Goal: Task Accomplishment & Management: Use online tool/utility

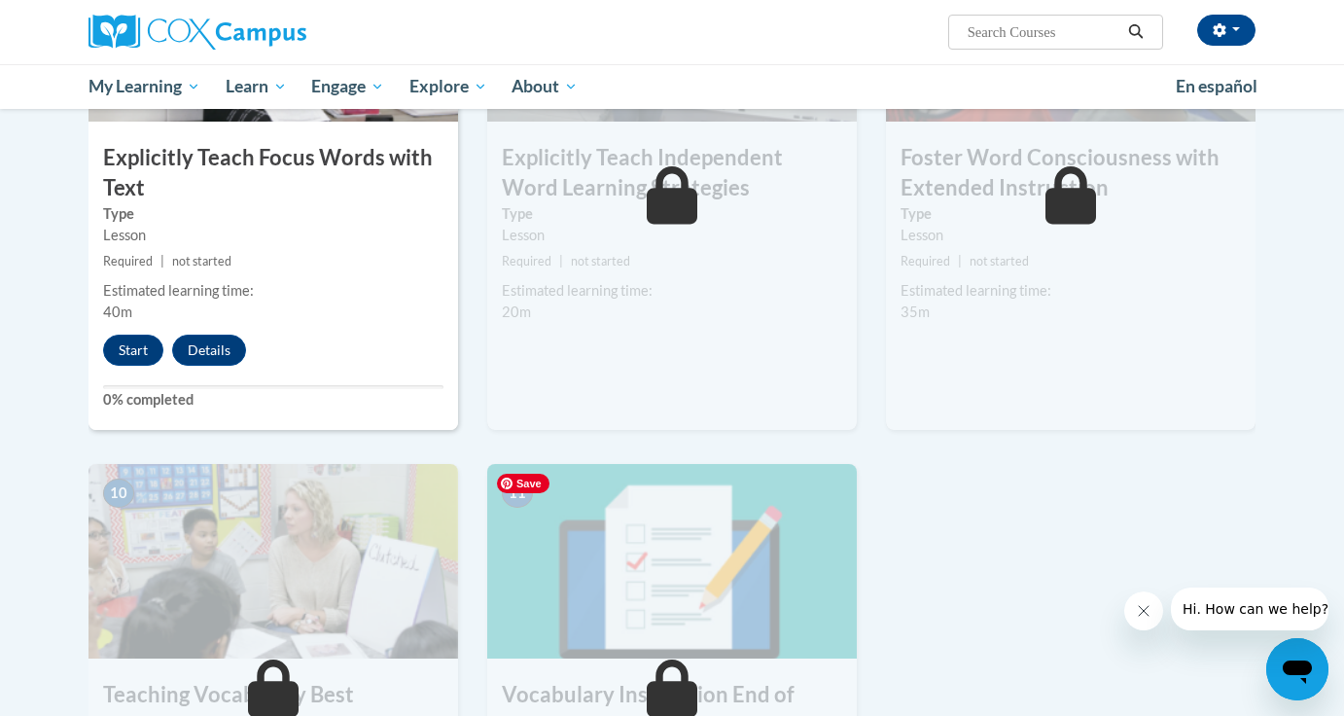
scroll to position [1612, 0]
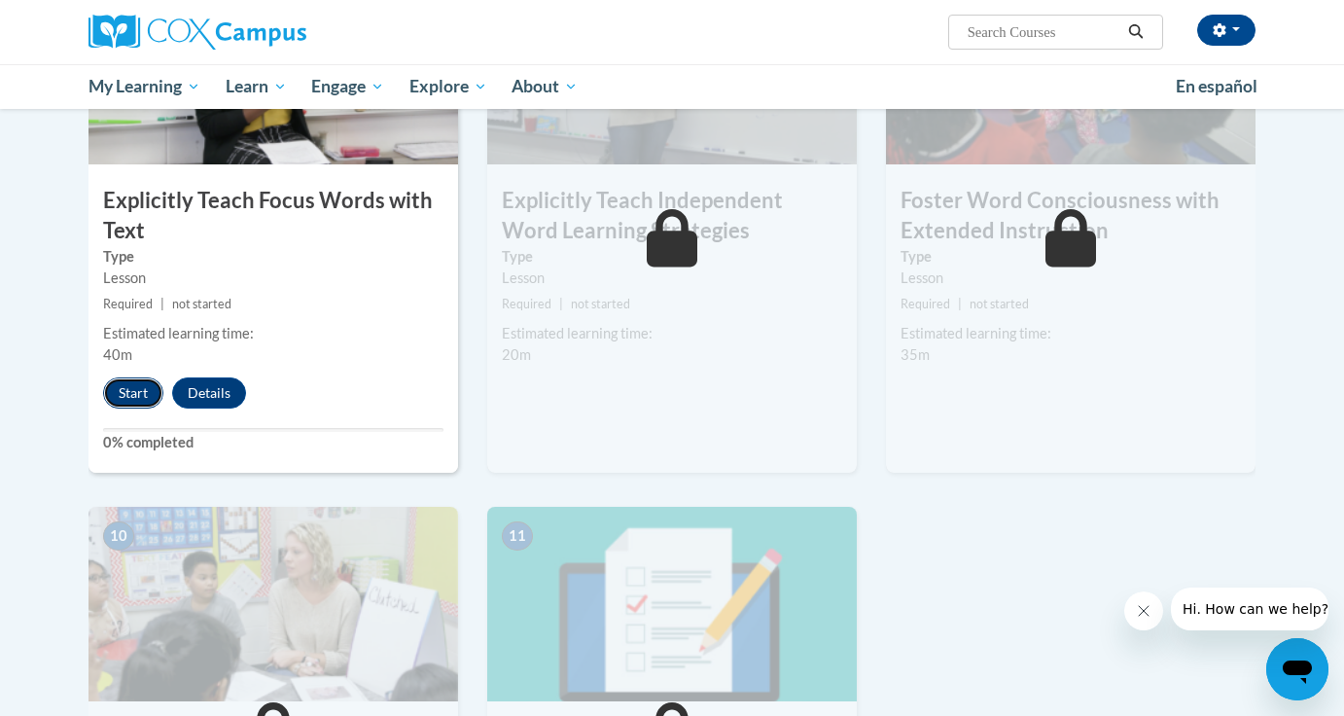
click at [147, 393] on button "Start" at bounding box center [133, 392] width 60 height 31
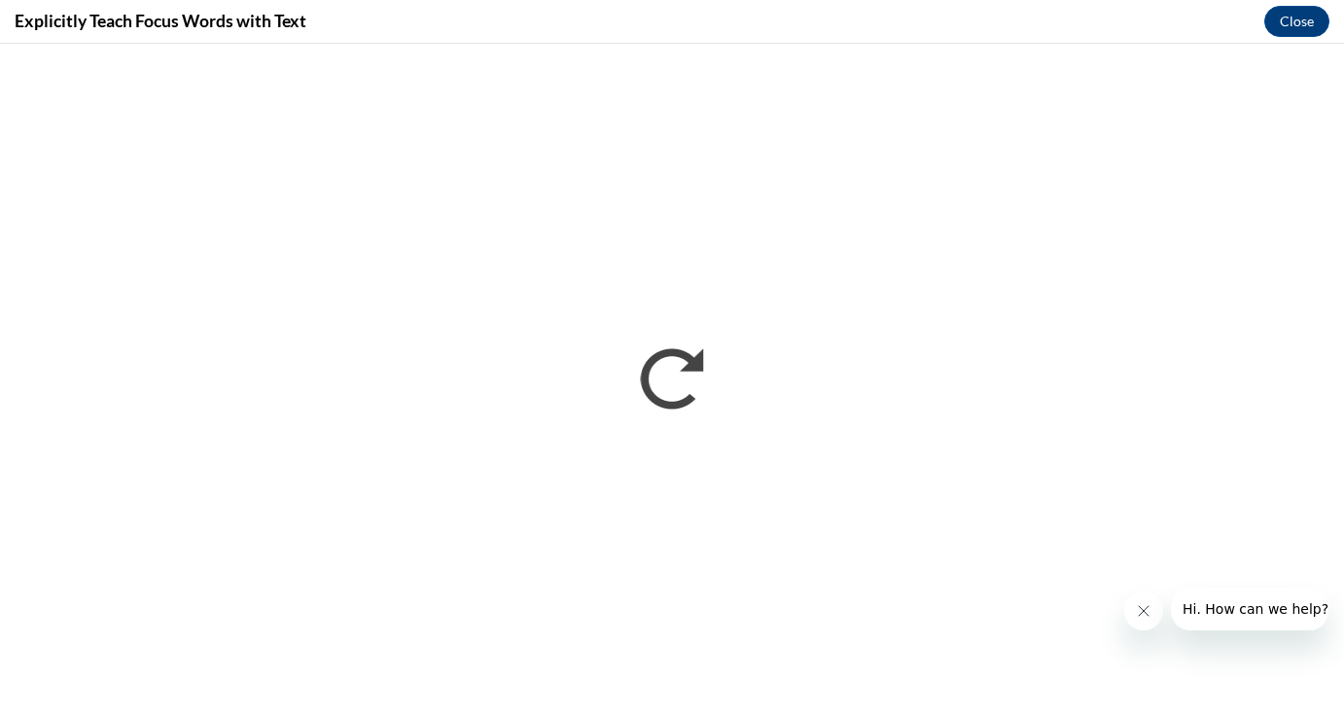
scroll to position [0, 0]
